Goal: Task Accomplishment & Management: Manage account settings

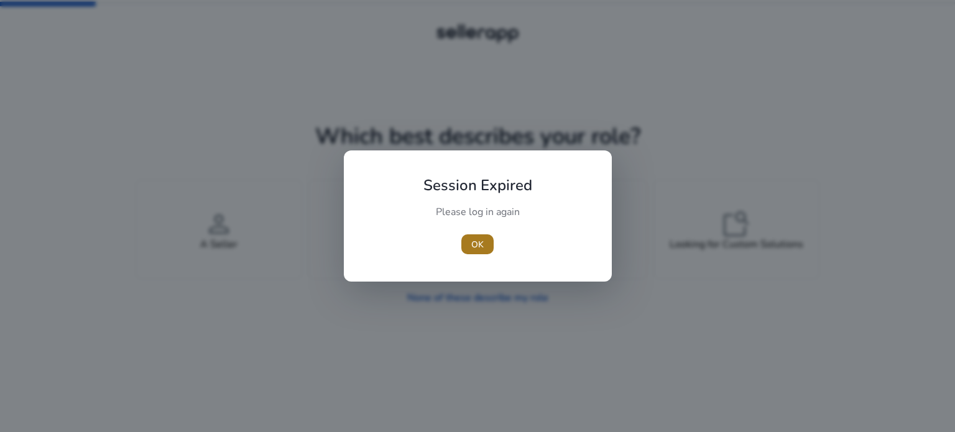
click at [477, 241] on span "OK" at bounding box center [477, 244] width 12 height 13
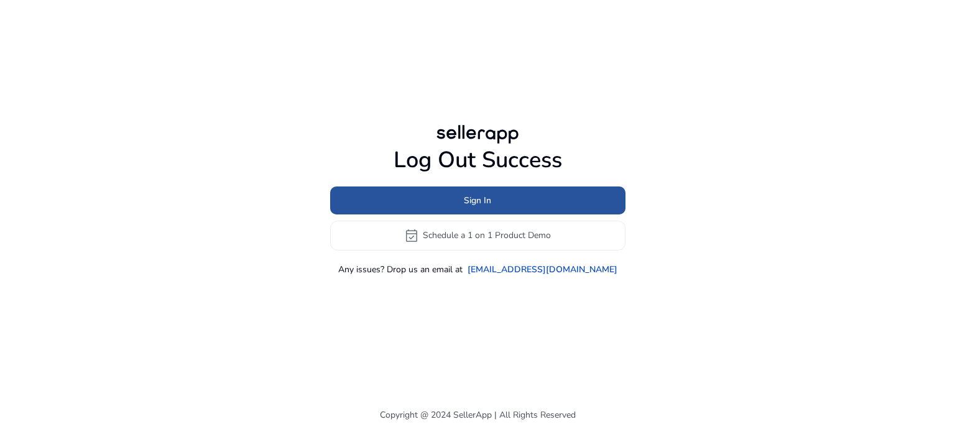
click at [460, 200] on span at bounding box center [477, 200] width 295 height 30
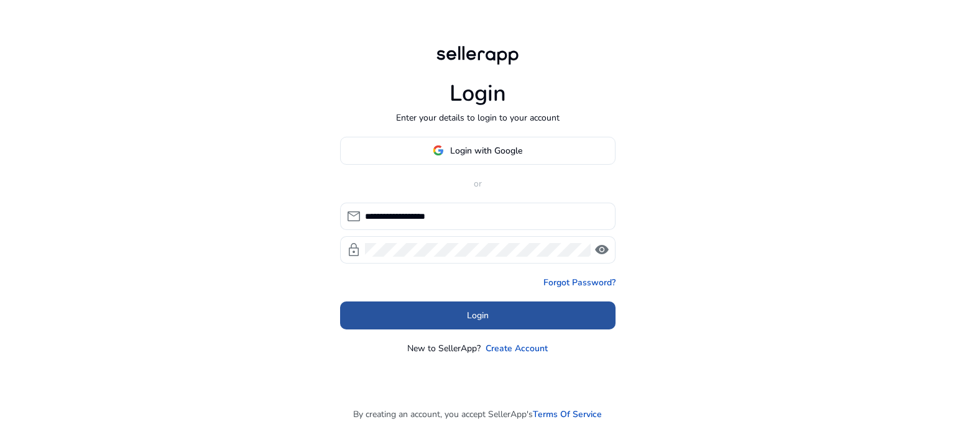
click at [426, 313] on span at bounding box center [477, 315] width 275 height 30
